Goal: Task Accomplishment & Management: Manage account settings

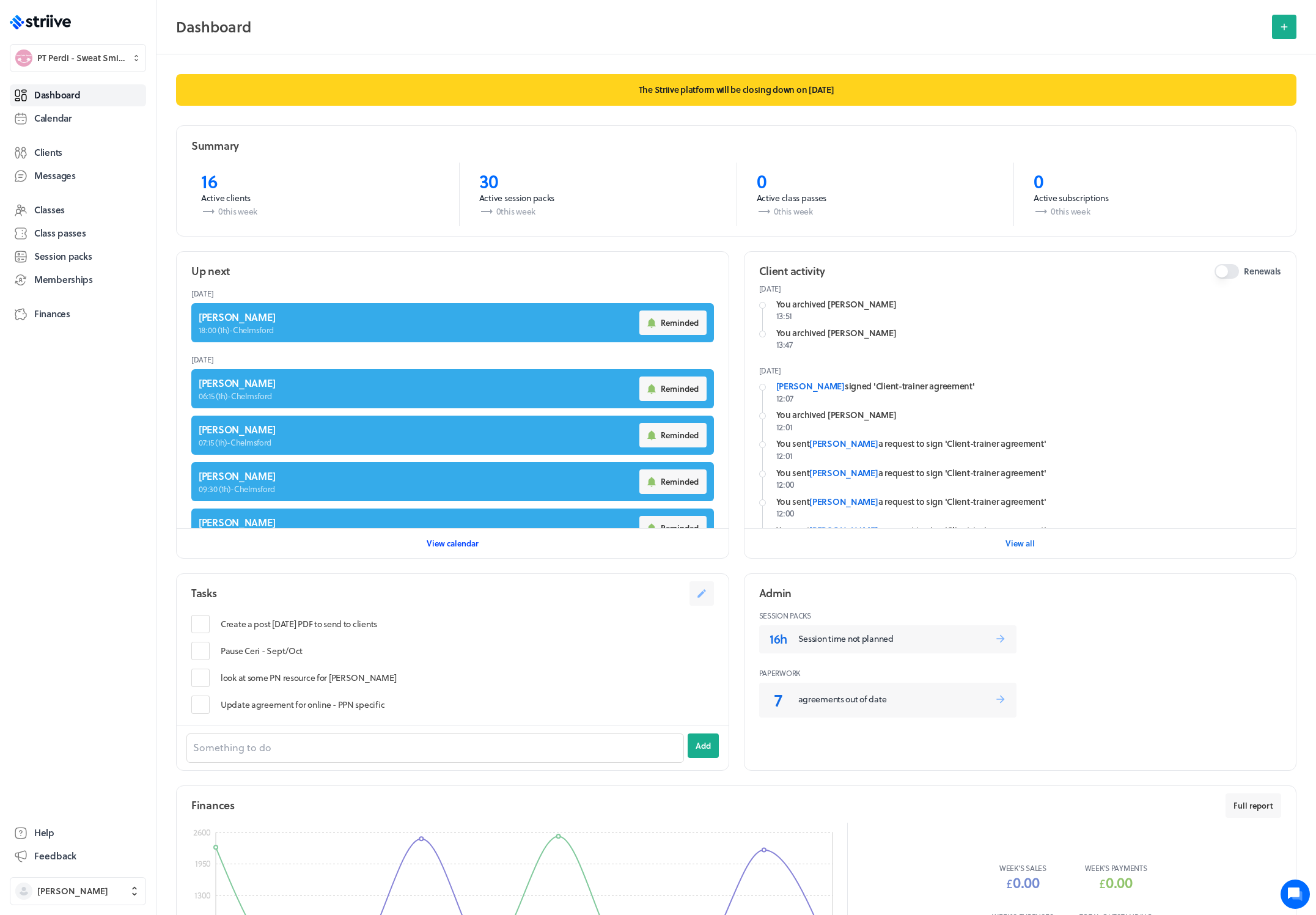
click at [462, 544] on span "View calendar" at bounding box center [452, 543] width 52 height 11
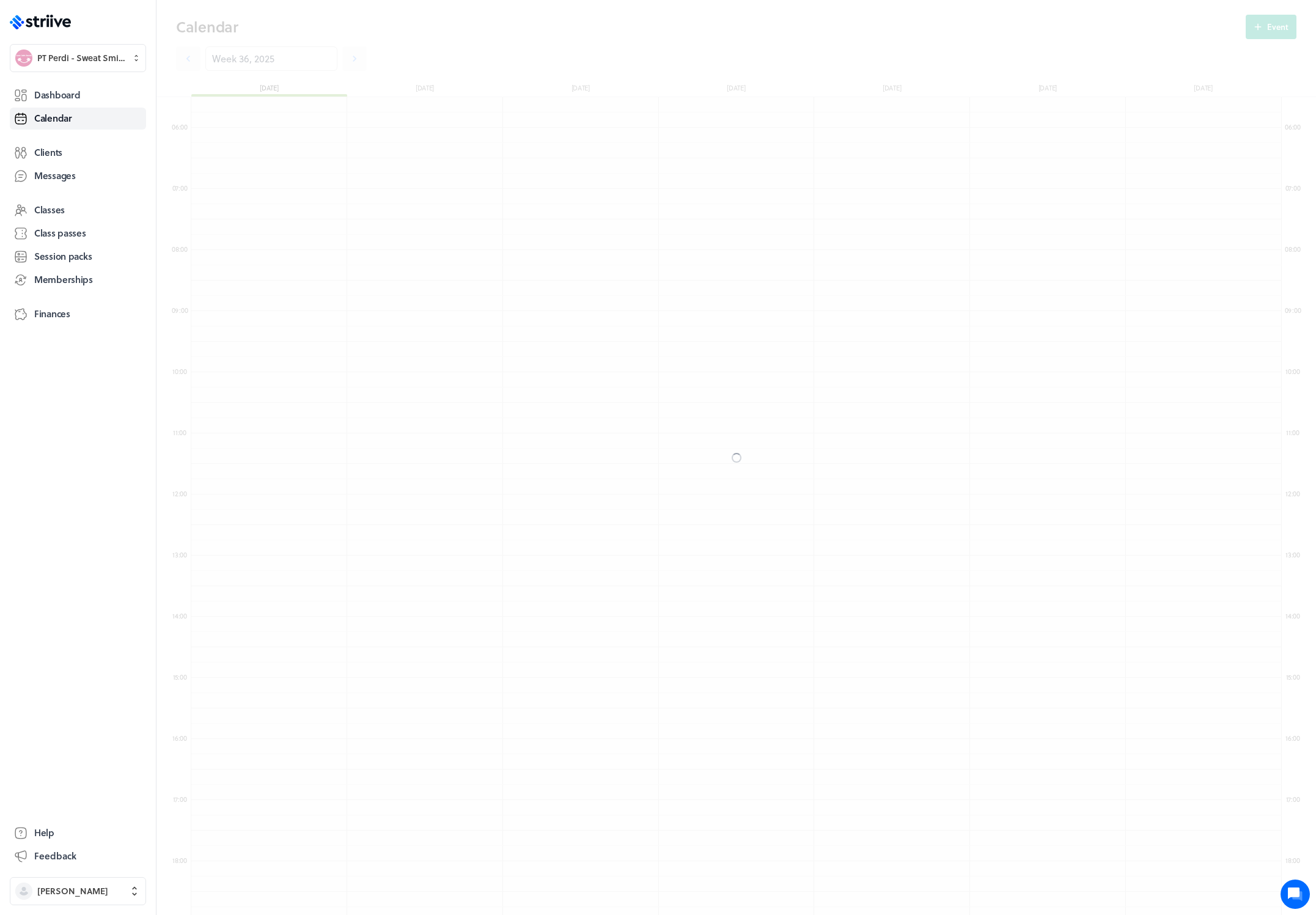
scroll to position [1467, 1090]
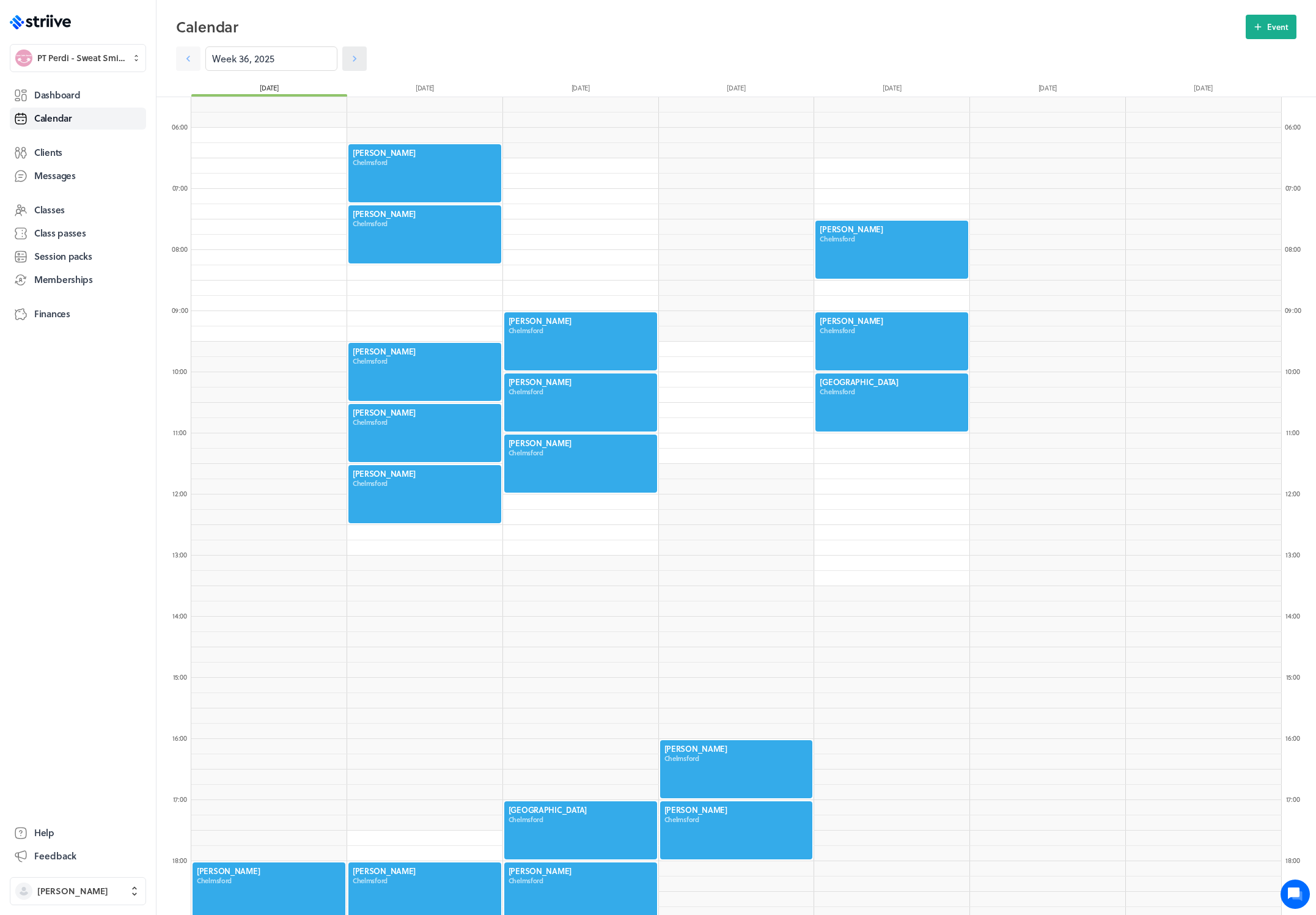
click at [352, 58] on icon at bounding box center [354, 58] width 4 height 6
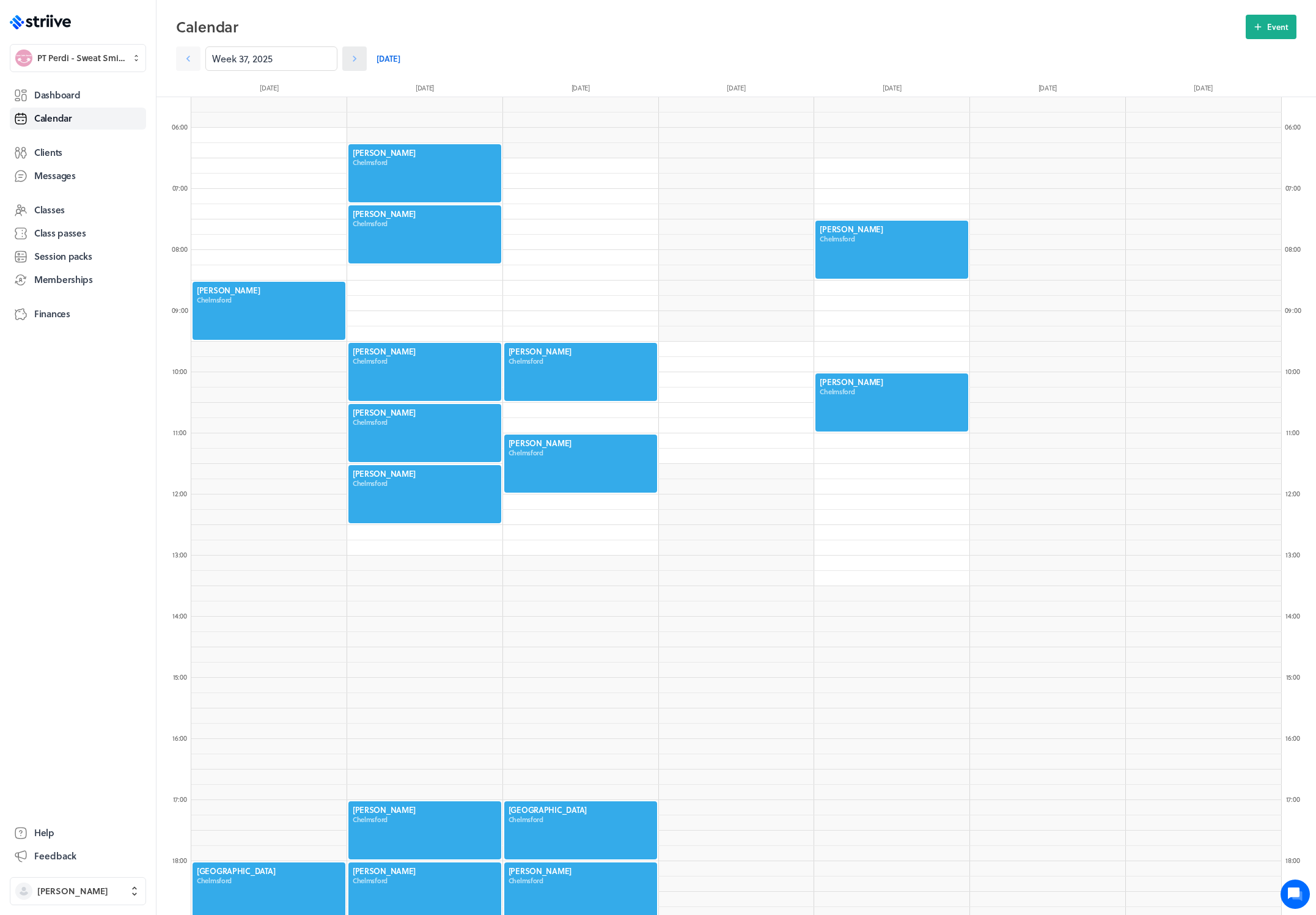
click at [352, 58] on icon at bounding box center [354, 58] width 4 height 6
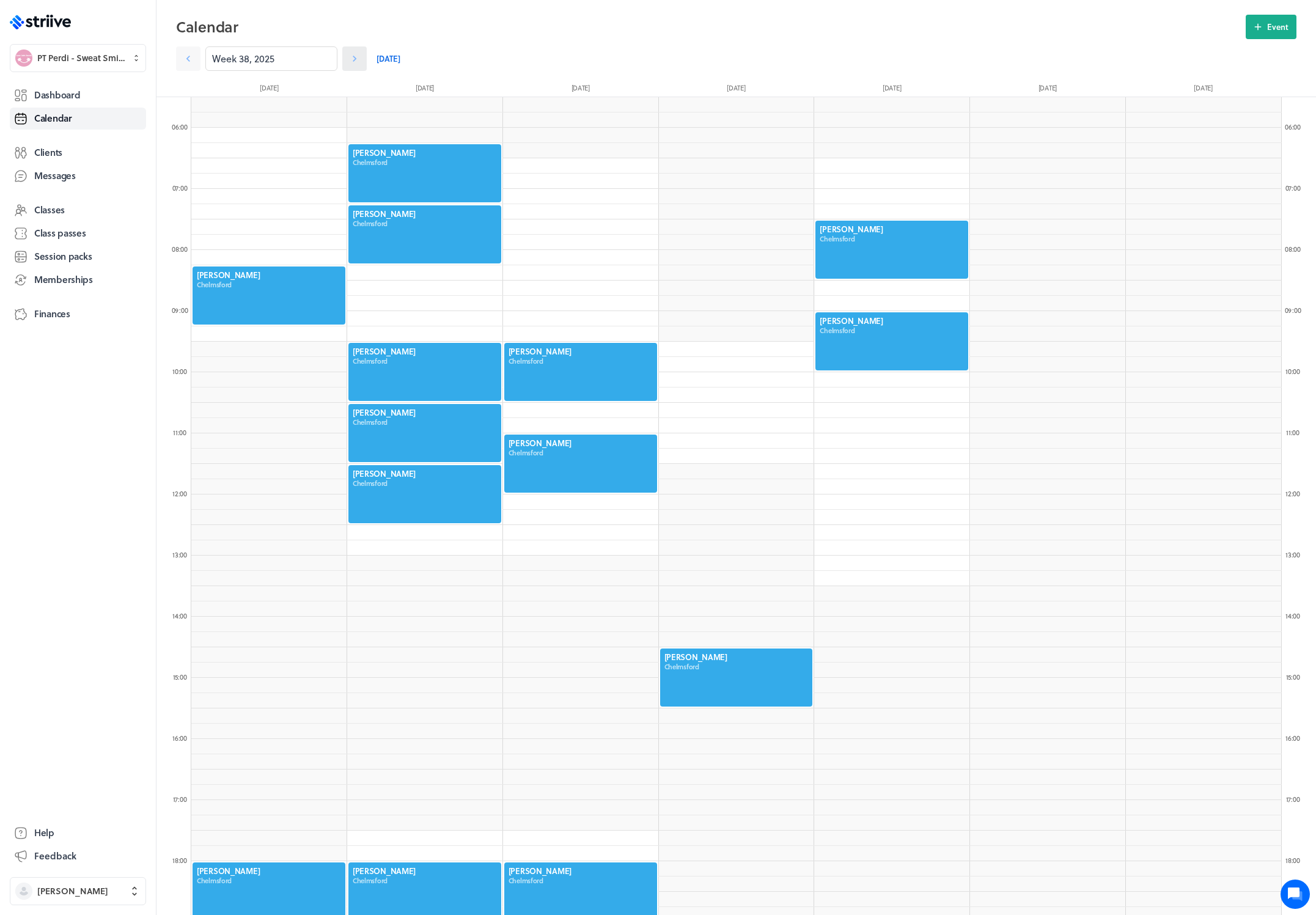
click at [352, 58] on icon at bounding box center [354, 58] width 4 height 6
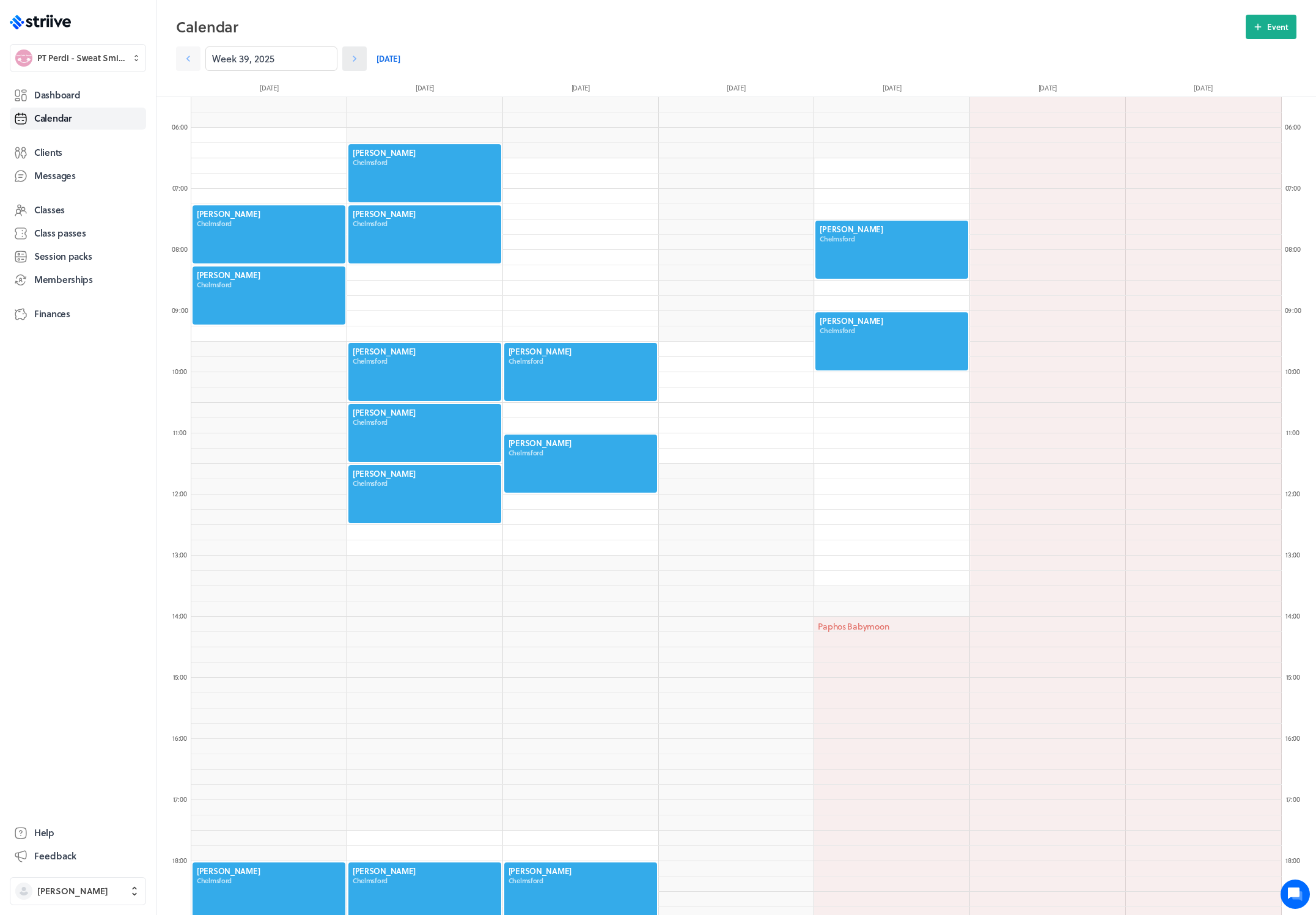
click at [352, 58] on icon at bounding box center [354, 58] width 4 height 6
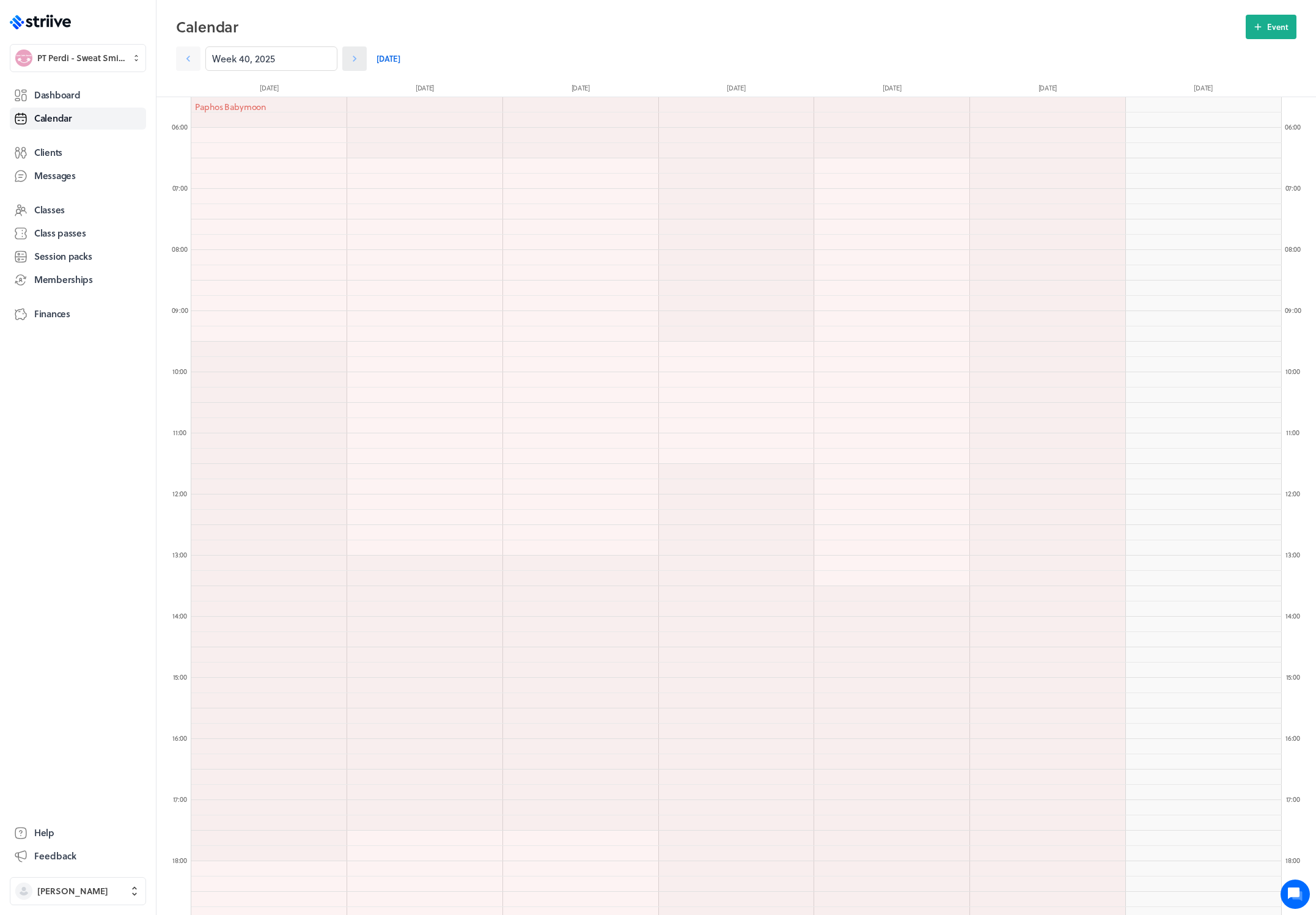
click at [352, 58] on icon at bounding box center [354, 58] width 4 height 6
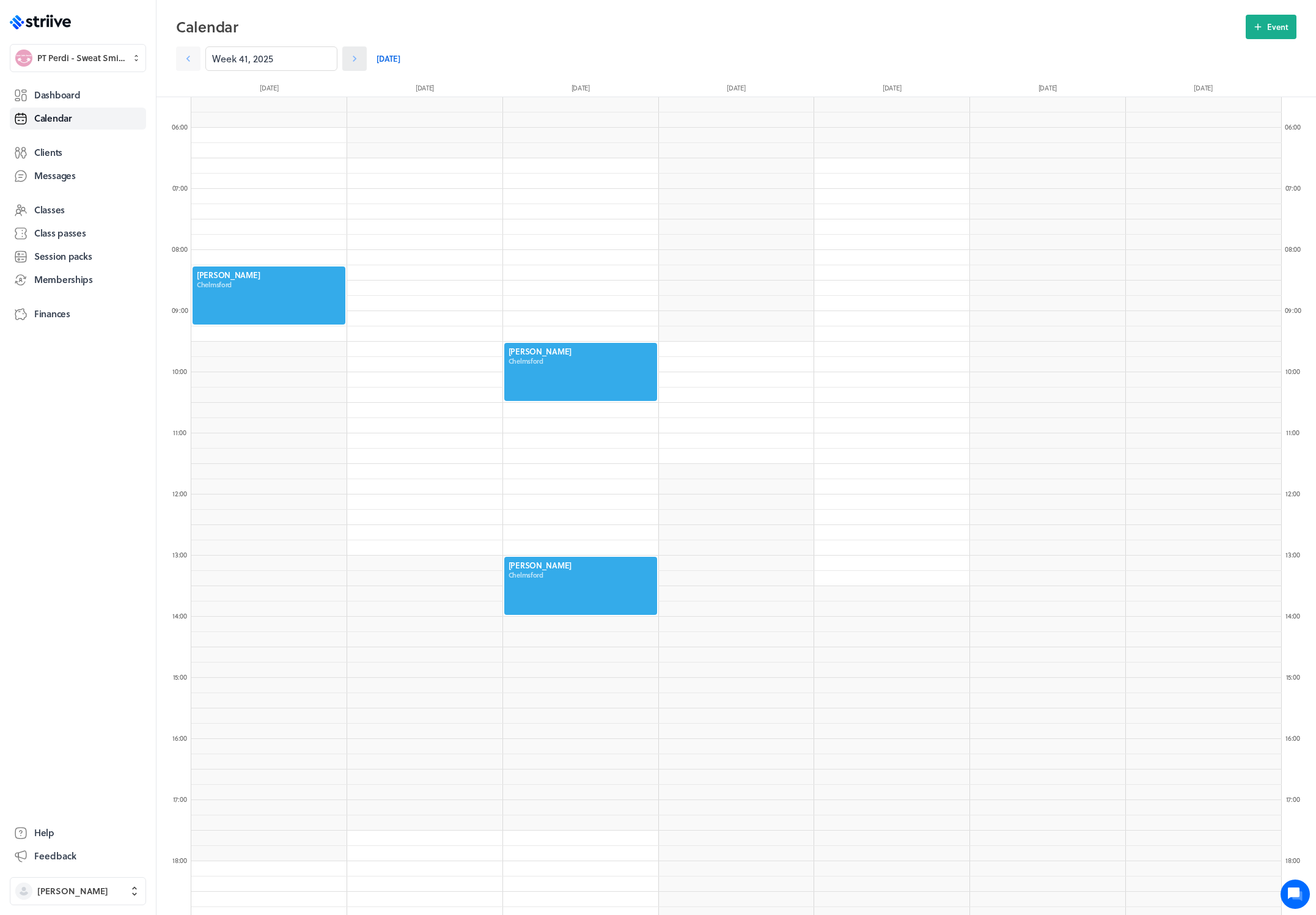
click at [352, 58] on icon at bounding box center [354, 58] width 4 height 6
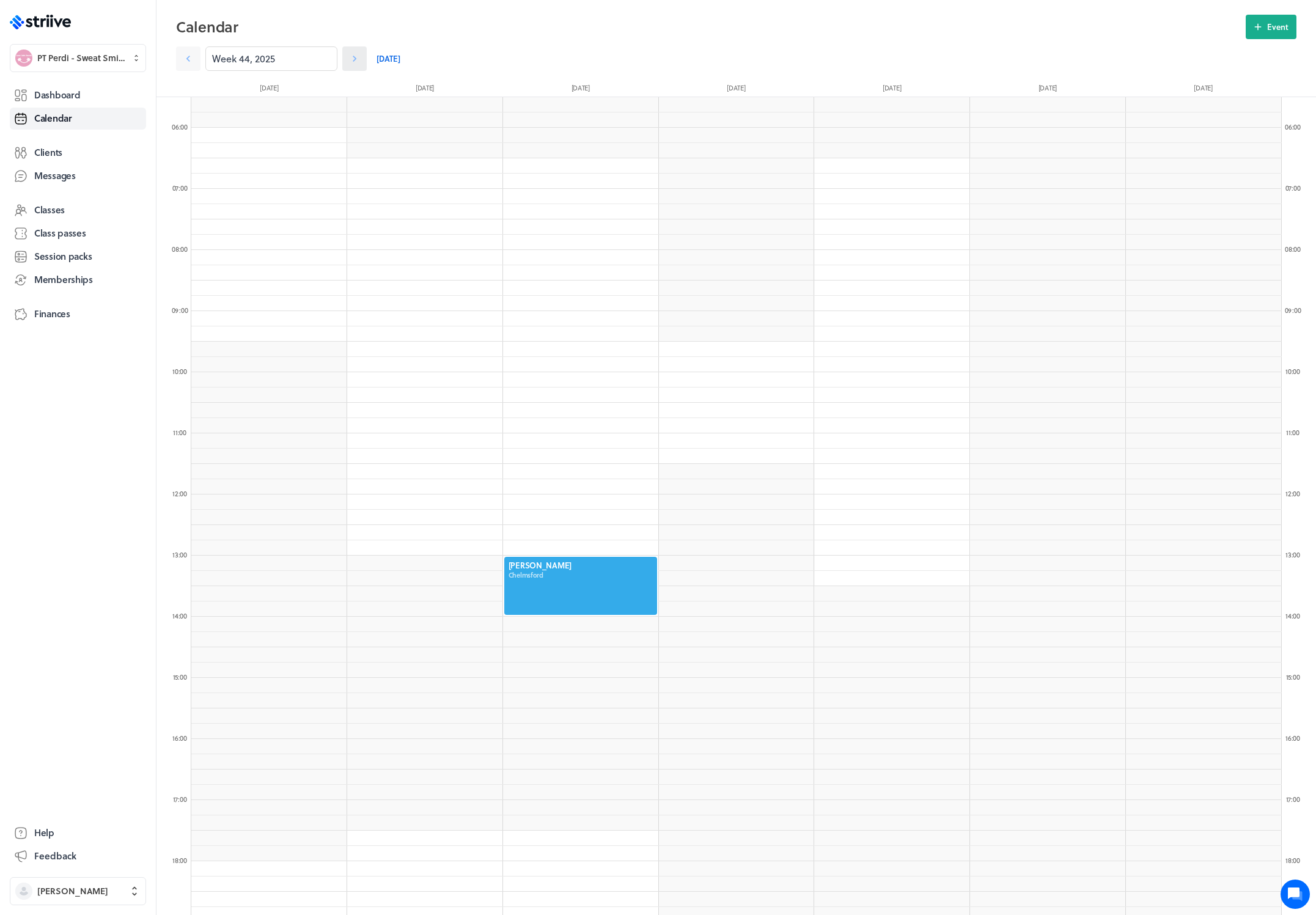
click at [348, 61] on icon at bounding box center [354, 59] width 12 height 12
click at [187, 57] on icon at bounding box center [188, 59] width 12 height 12
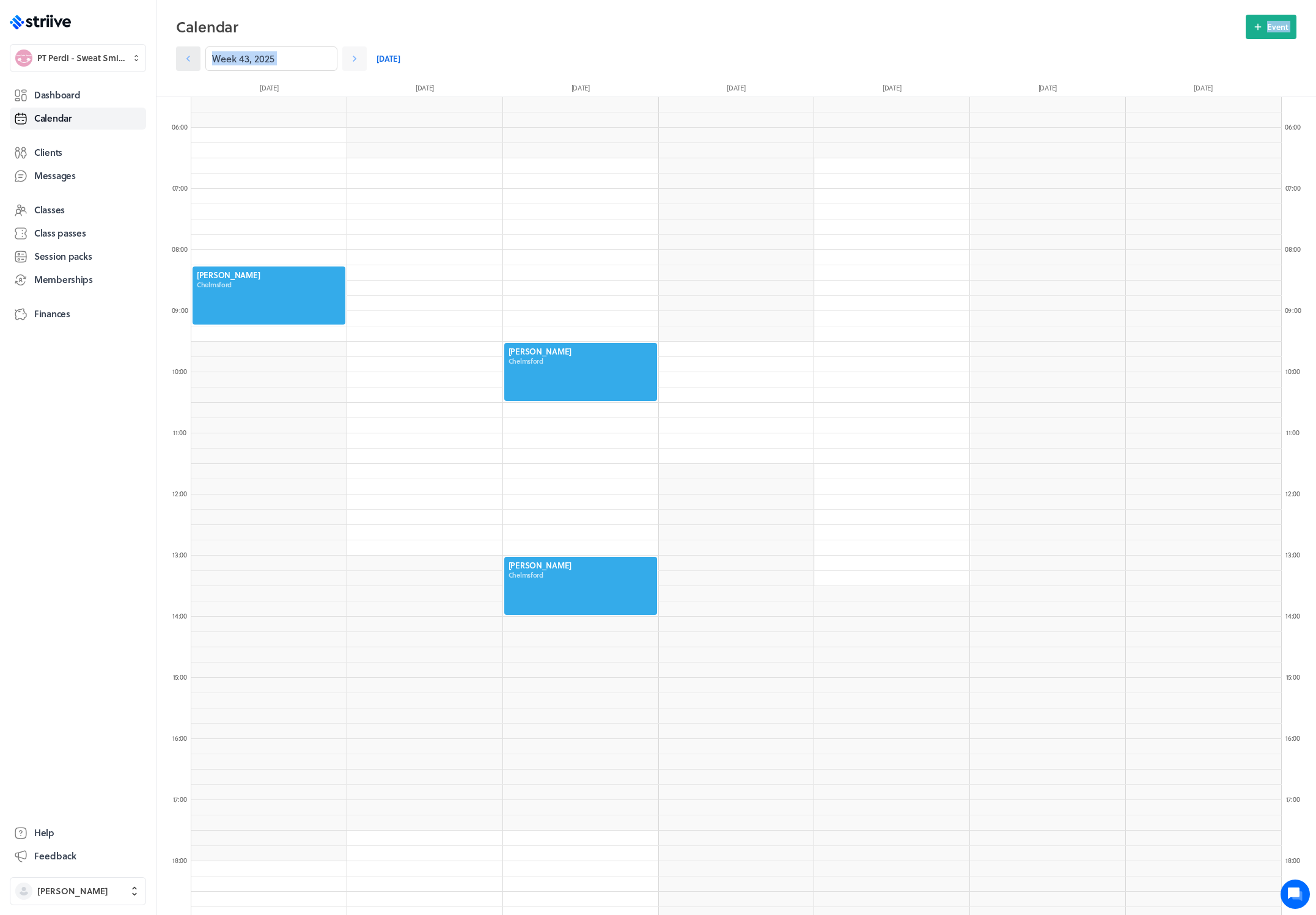
click at [187, 57] on icon at bounding box center [188, 59] width 12 height 12
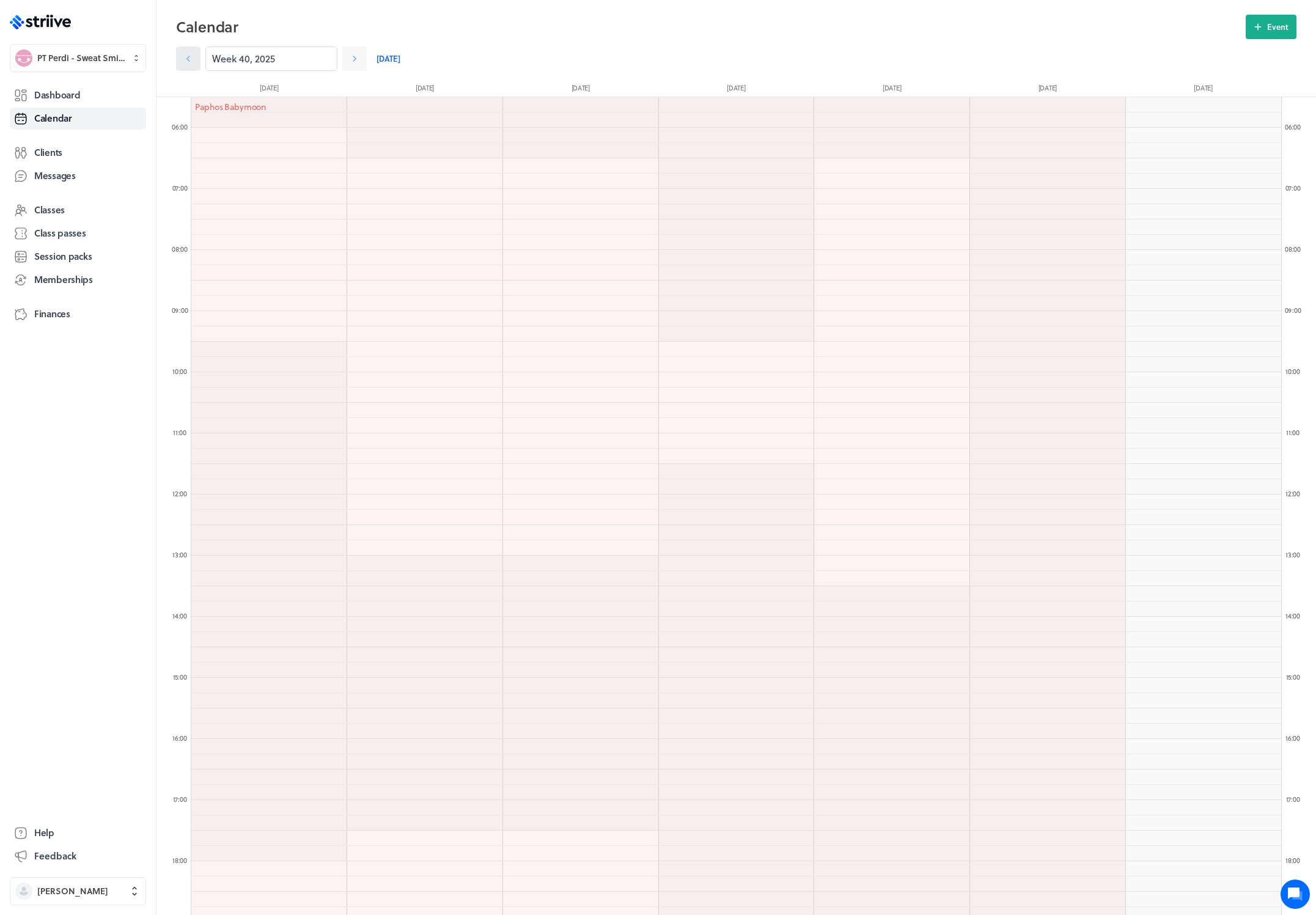
click at [187, 57] on icon at bounding box center [188, 59] width 12 height 12
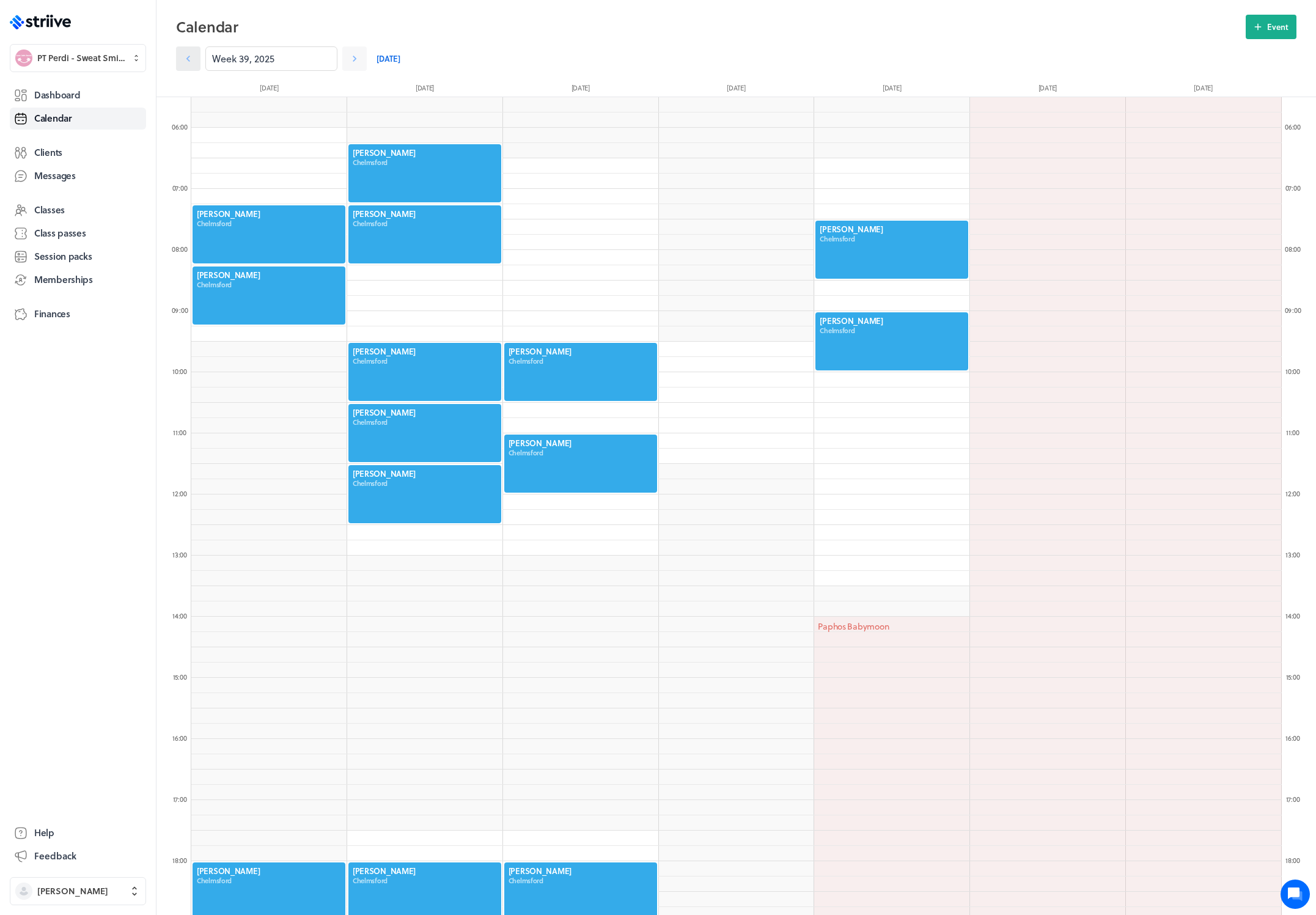
click at [187, 57] on icon at bounding box center [188, 59] width 12 height 12
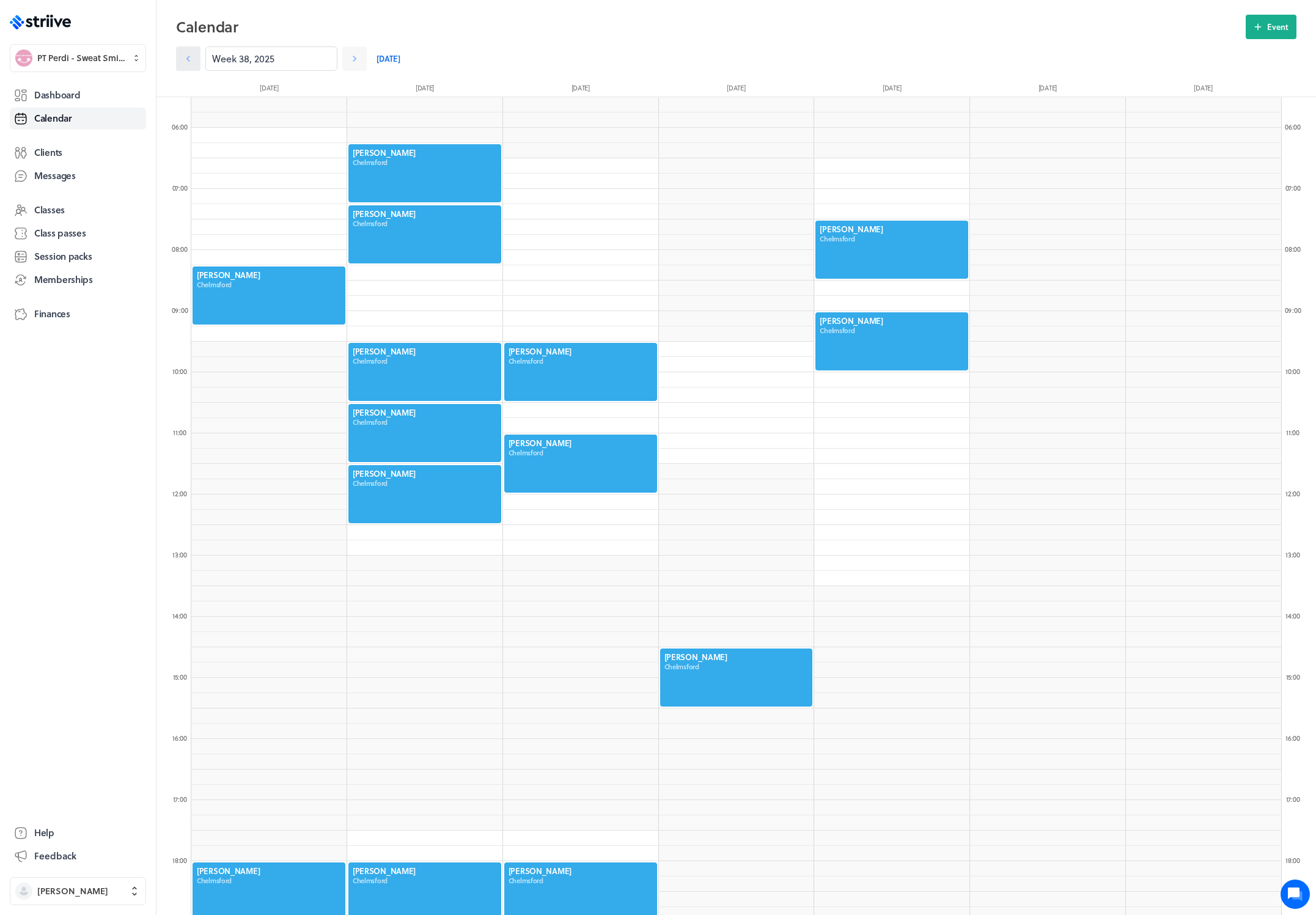
click at [187, 57] on icon at bounding box center [188, 59] width 12 height 12
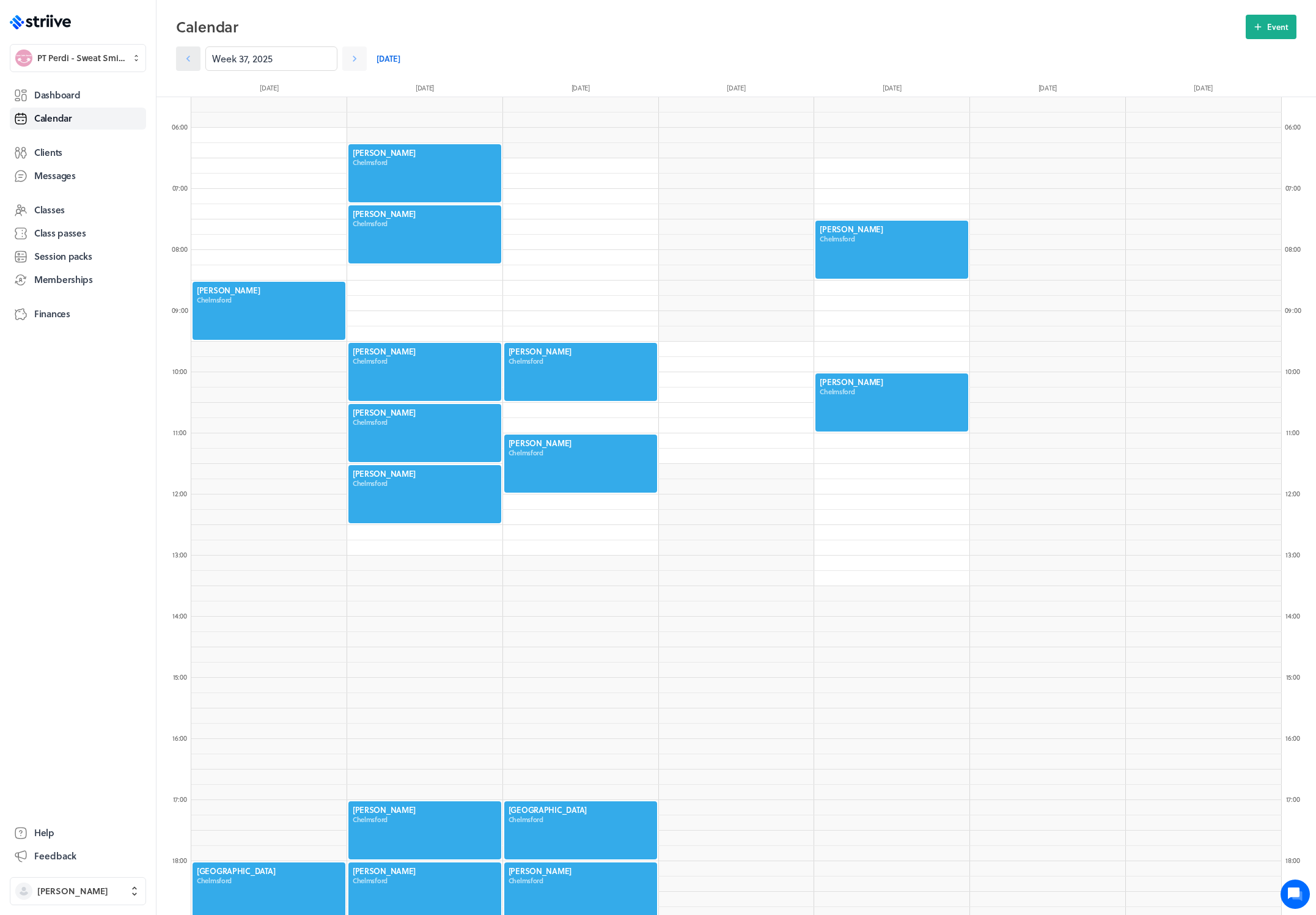
click at [187, 57] on icon at bounding box center [188, 59] width 12 height 12
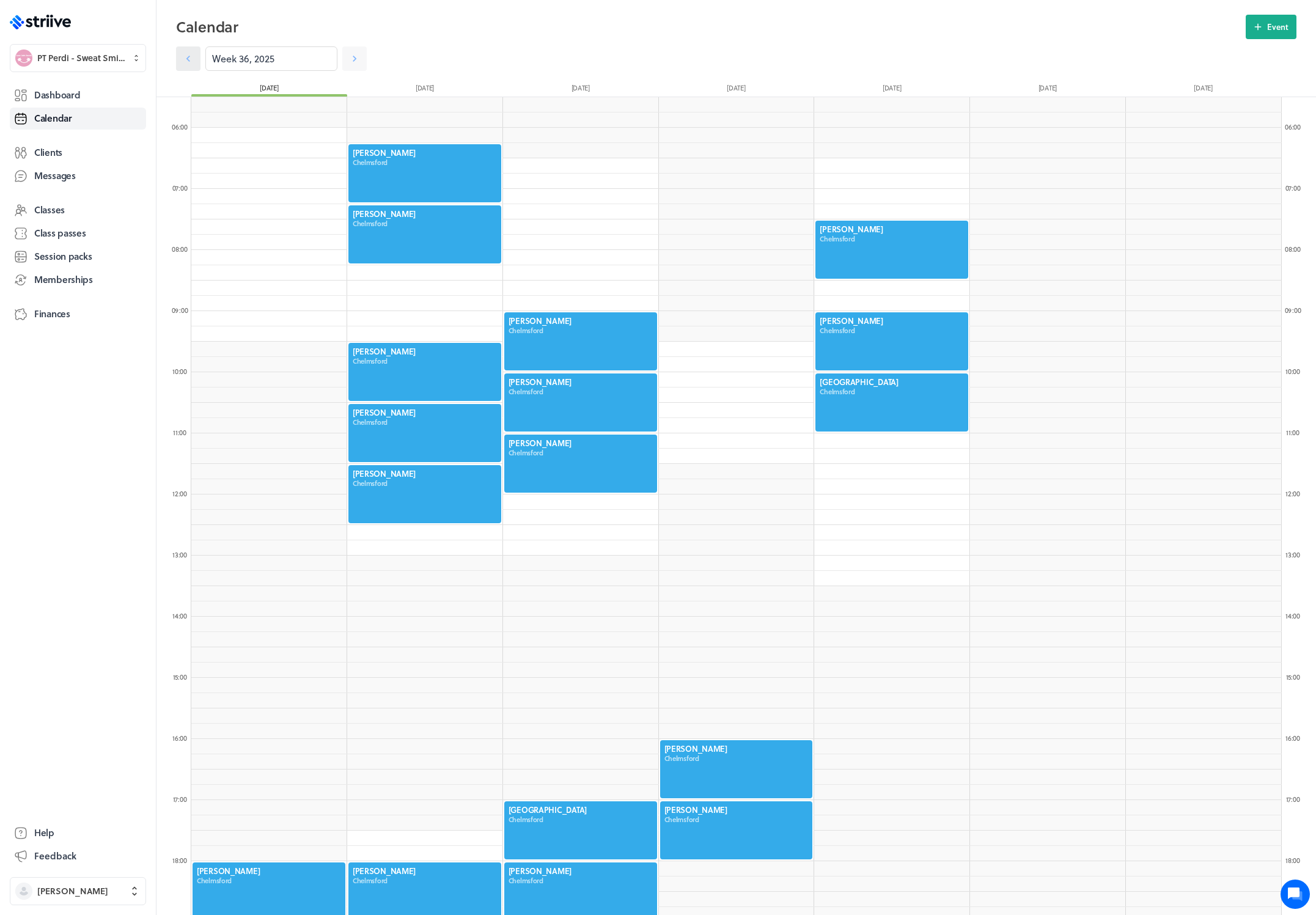
click at [187, 57] on icon at bounding box center [188, 59] width 12 height 12
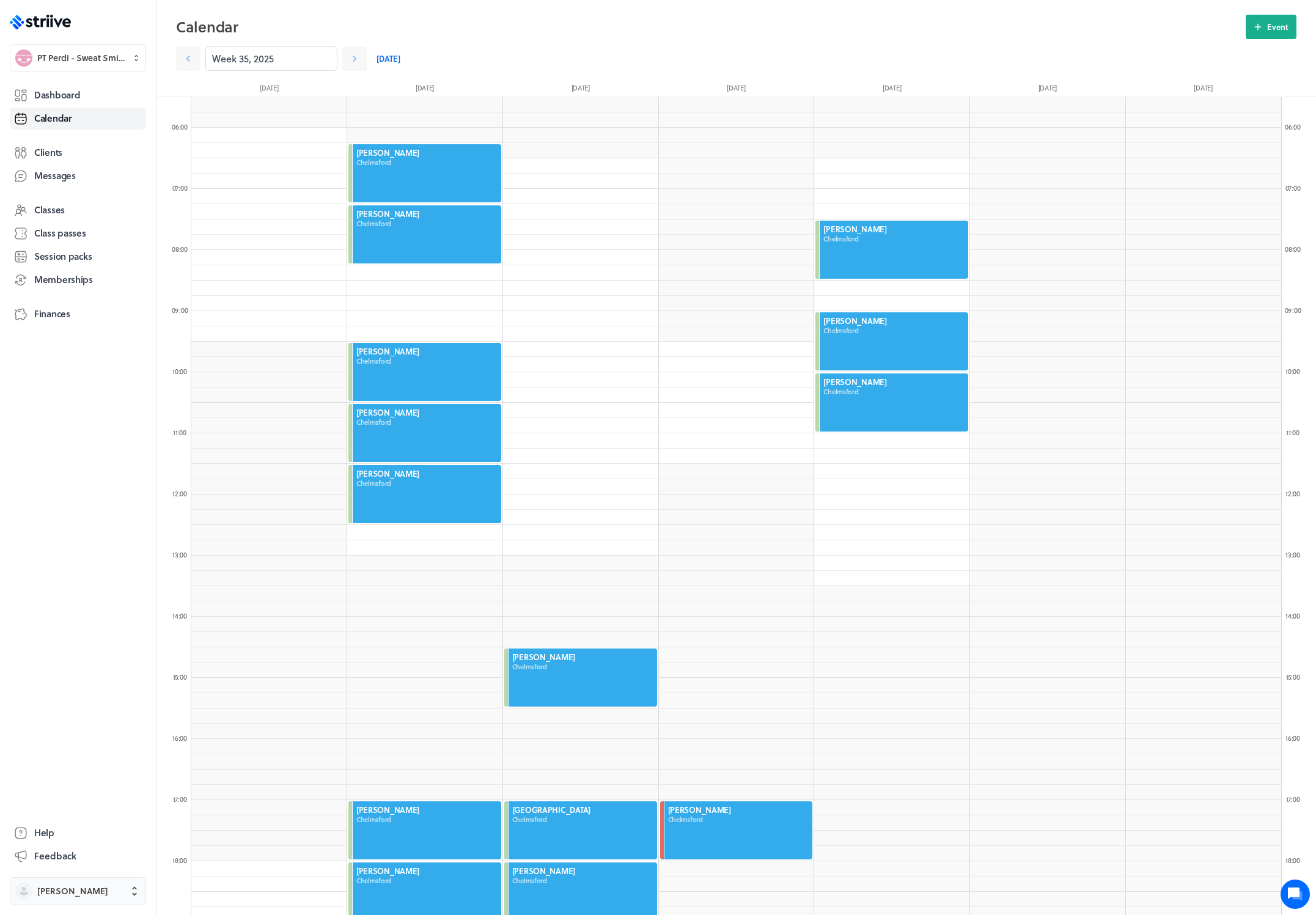
click at [87, 881] on button "Perdi Harris" at bounding box center [78, 891] width 136 height 28
click at [63, 880] on span "Sign out" at bounding box center [54, 881] width 33 height 12
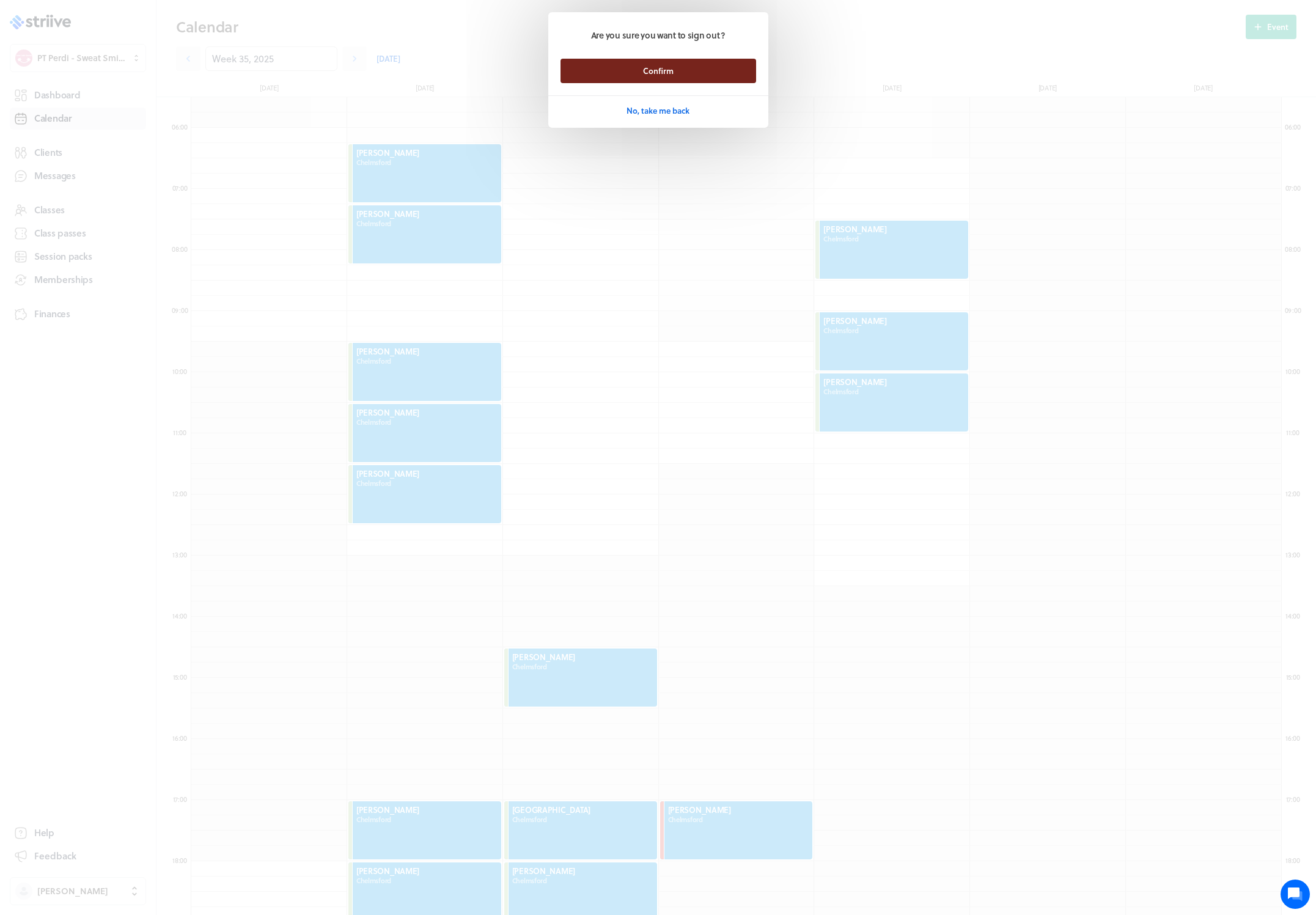
click at [712, 71] on button "Confirm" at bounding box center [657, 71] width 195 height 25
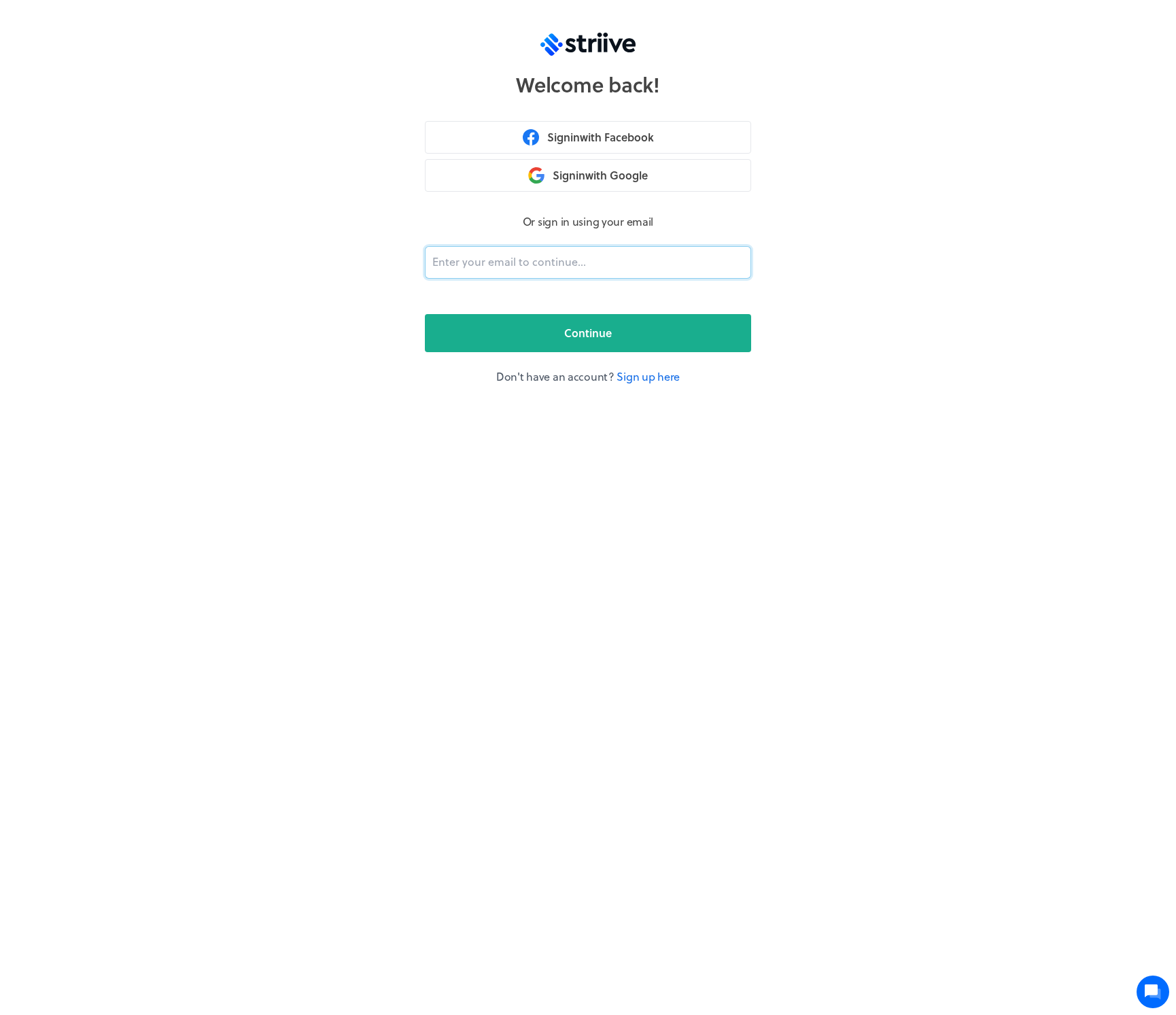
click at [511, 261] on input "email" at bounding box center [588, 261] width 326 height 32
type input "[PERSON_NAME][EMAIL_ADDRESS][DOMAIN_NAME]"
